Goal: Task Accomplishment & Management: Use online tool/utility

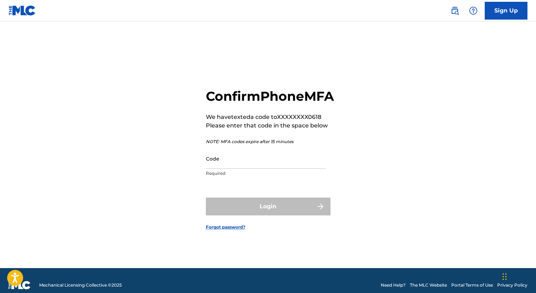
click at [270, 168] on input "Code" at bounding box center [266, 158] width 120 height 20
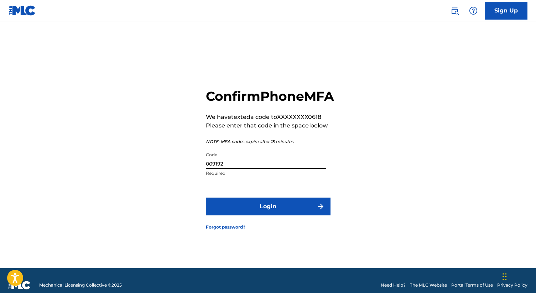
type input "009192"
click at [289, 207] on button "Login" at bounding box center [268, 207] width 125 height 18
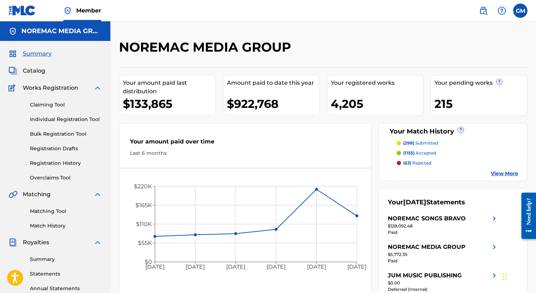
click at [55, 104] on link "Claiming Tool" at bounding box center [66, 104] width 72 height 7
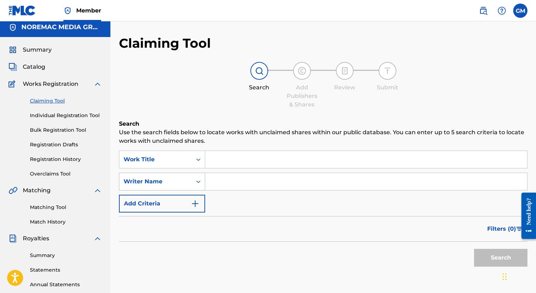
click at [144, 185] on div "Writer Name" at bounding box center [155, 182] width 73 height 14
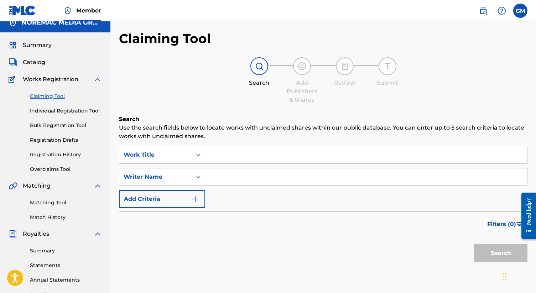
click at [240, 164] on div "SearchWithCriteria2b9fa5cf-0aa4-4a63-a0c1-3663e1c8f4fc Work Title SearchWithCri…" at bounding box center [323, 177] width 408 height 62
click at [241, 160] on input "Search Form" at bounding box center [366, 154] width 322 height 17
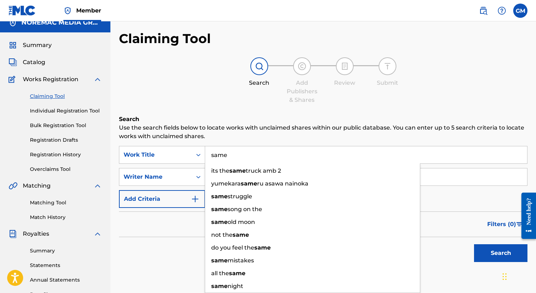
type input "same"
click at [258, 135] on p "Use the search fields below to locate works with unclaimed shares within our pu…" at bounding box center [323, 131] width 408 height 17
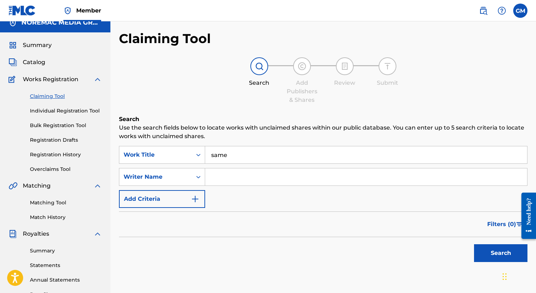
click at [238, 168] on div "SearchWithCriteria2b9fa5cf-0aa4-4a63-a0c1-3663e1c8f4fc Work Title same SearchWi…" at bounding box center [323, 177] width 408 height 62
click at [233, 175] on input "Search Form" at bounding box center [366, 176] width 322 height 17
paste input "[PERSON_NAME]"
type input "[PERSON_NAME]"
click at [175, 177] on div "Writer Name" at bounding box center [155, 177] width 64 height 9
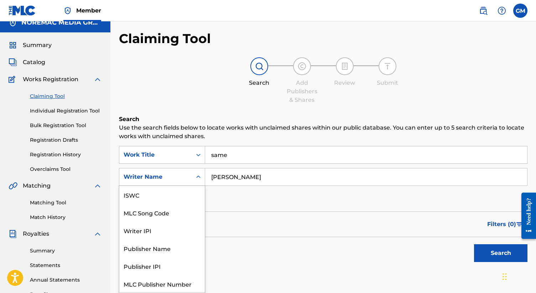
scroll to position [18, 0]
click at [175, 177] on div "Writer Name" at bounding box center [155, 177] width 64 height 9
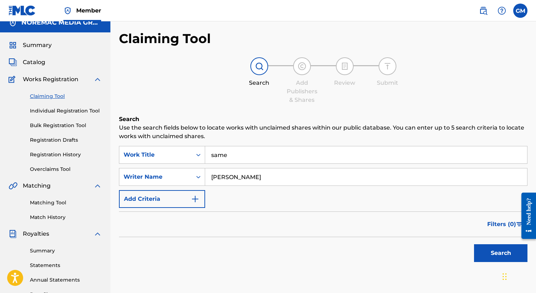
click at [481, 249] on button "Search" at bounding box center [500, 253] width 53 height 18
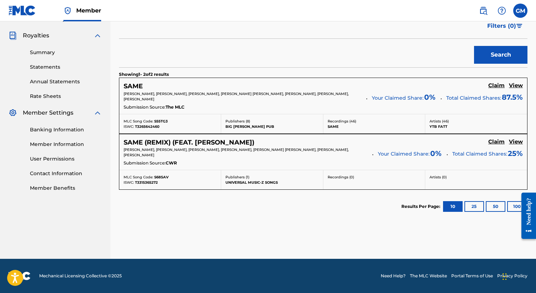
scroll to position [206, 0]
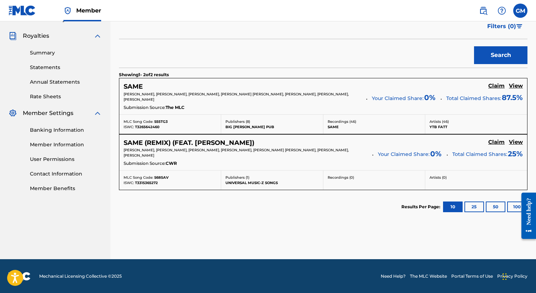
click at [510, 86] on h5 "View" at bounding box center [516, 86] width 14 height 7
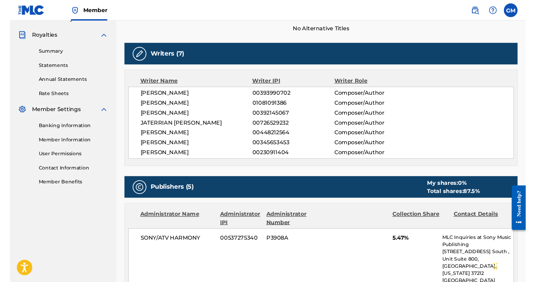
scroll to position [206, 0]
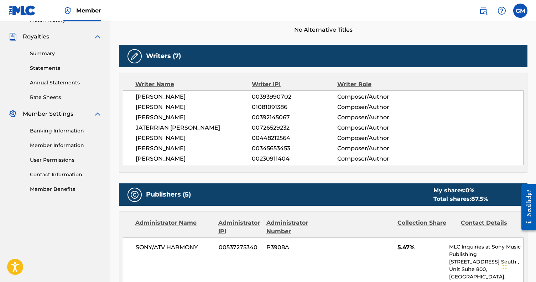
click at [400, 153] on div "[PERSON_NAME] 00393990702 Composer/Author [PERSON_NAME] MORALEDA 01081091386 Co…" at bounding box center [323, 127] width 400 height 75
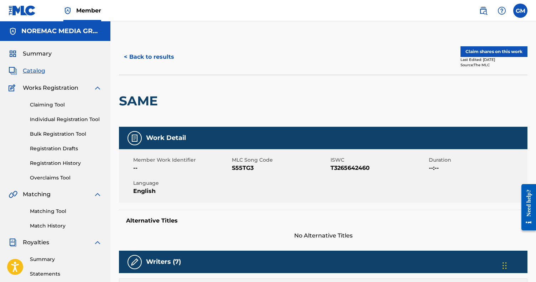
scroll to position [0, 0]
click at [147, 56] on button "< Back to results" at bounding box center [149, 57] width 60 height 18
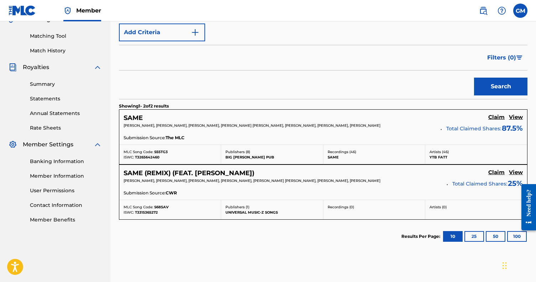
scroll to position [70, 0]
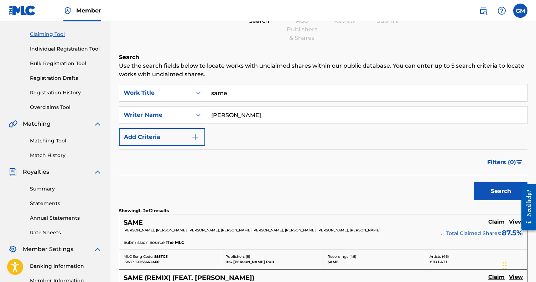
click at [188, 115] on div "Writer Name" at bounding box center [155, 115] width 73 height 14
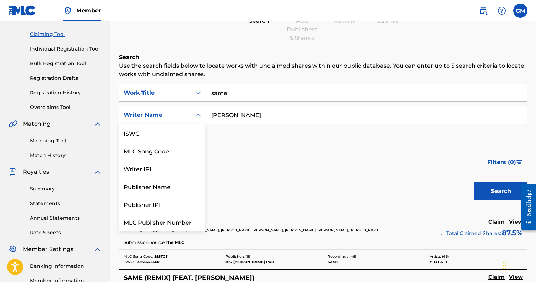
scroll to position [18, 0]
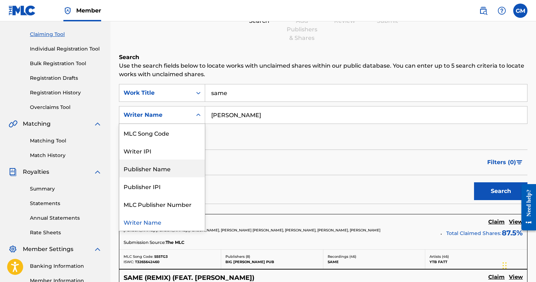
click at [163, 172] on div "Publisher Name" at bounding box center [161, 168] width 85 height 18
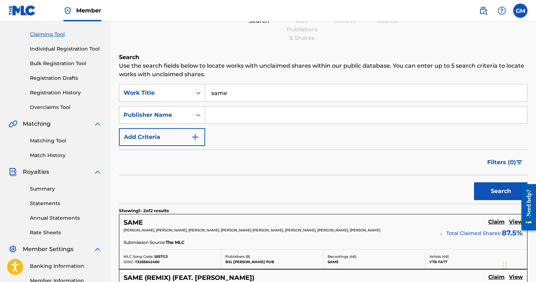
click at [230, 114] on input "Search Form" at bounding box center [366, 114] width 322 height 17
type input "cre"
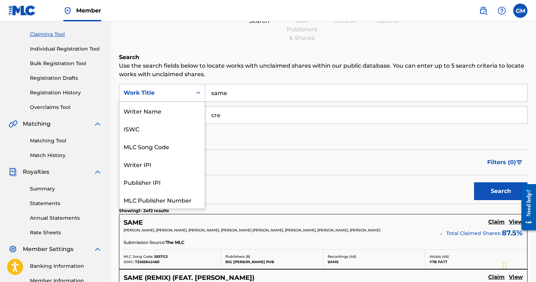
click at [190, 93] on div "Work Title" at bounding box center [155, 93] width 73 height 14
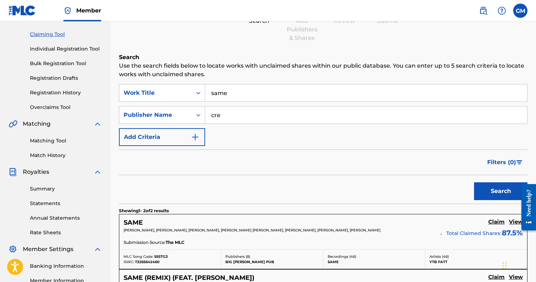
click at [190, 93] on div "Work Title" at bounding box center [155, 93] width 73 height 14
click at [224, 117] on input "cre" at bounding box center [366, 114] width 322 height 17
click at [234, 94] on input "same" at bounding box center [366, 92] width 322 height 17
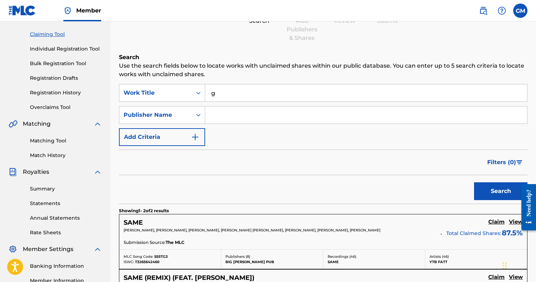
click at [234, 94] on input "g" at bounding box center [366, 92] width 322 height 17
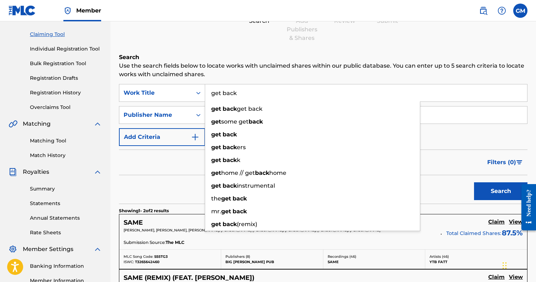
type input "get back"
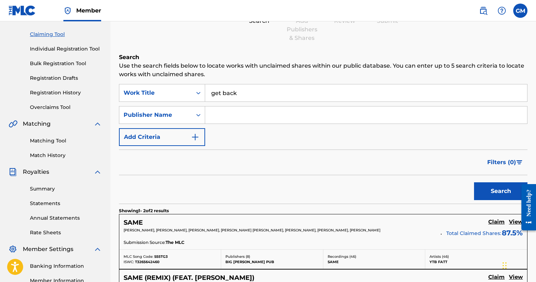
click at [226, 68] on p "Use the search fields below to locate works with unclaimed shares within our pu…" at bounding box center [323, 70] width 408 height 17
click at [196, 117] on icon "Search Form" at bounding box center [198, 114] width 7 height 7
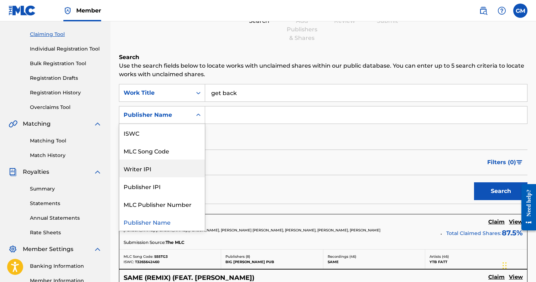
scroll to position [0, 0]
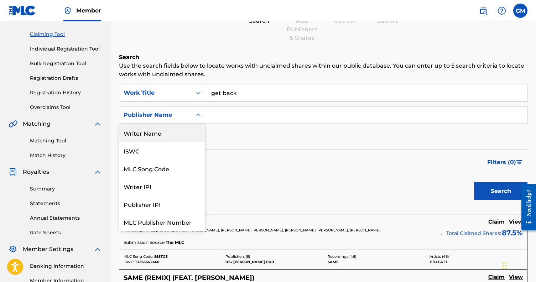
click at [156, 130] on div "Writer Name" at bounding box center [161, 133] width 85 height 18
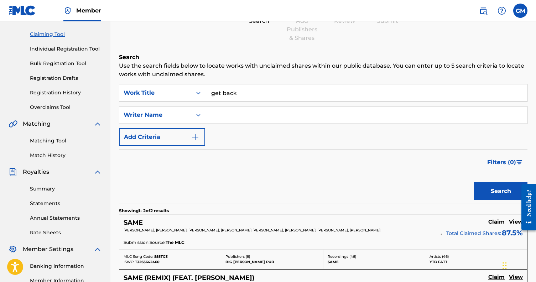
click at [243, 110] on input "Search Form" at bounding box center [366, 114] width 322 height 17
paste input "[PERSON_NAME]"
type input "[PERSON_NAME]"
click at [493, 187] on button "Search" at bounding box center [500, 191] width 53 height 18
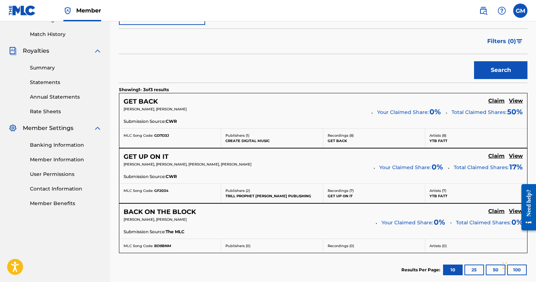
scroll to position [209, 0]
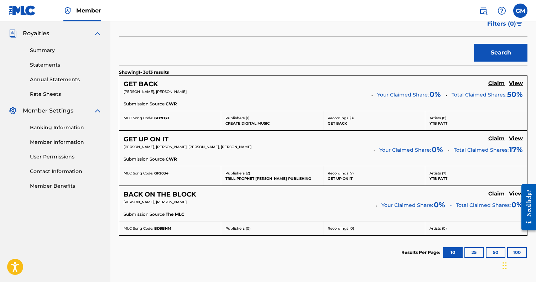
click at [511, 84] on h5 "View" at bounding box center [516, 83] width 14 height 7
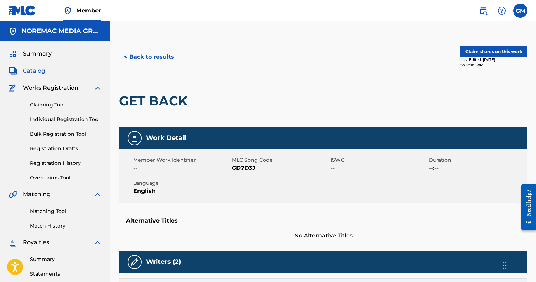
click at [156, 56] on button "< Back to results" at bounding box center [149, 57] width 60 height 18
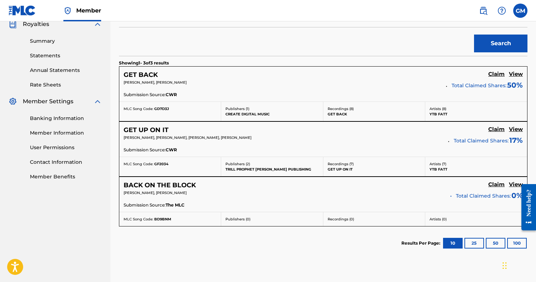
scroll to position [217, 0]
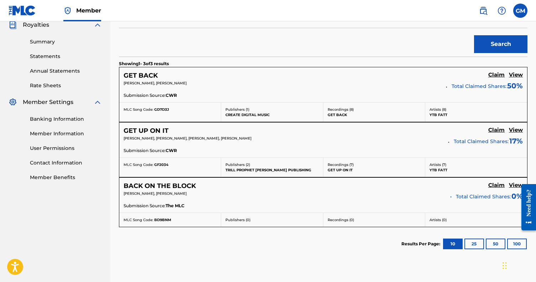
click at [511, 75] on h5 "View" at bounding box center [516, 75] width 14 height 7
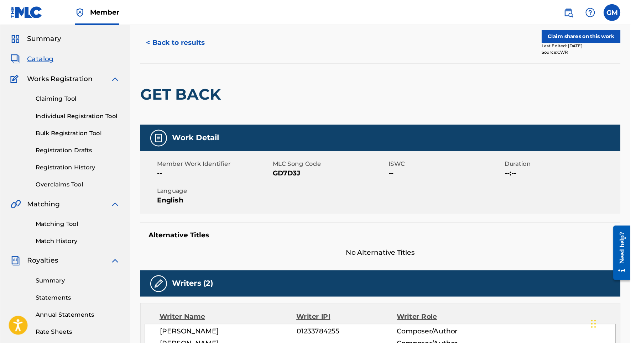
scroll to position [20, 0]
